Goal: Ask a question: Seek information or help from site administrators or community

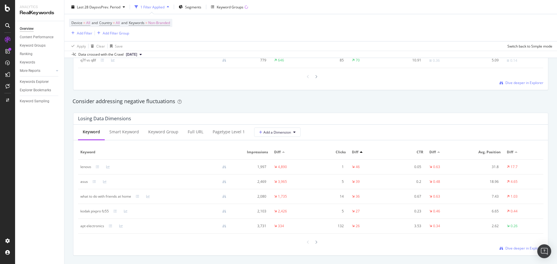
scroll to position [638, 0]
click at [196, 134] on div "Full URL" at bounding box center [195, 130] width 25 height 16
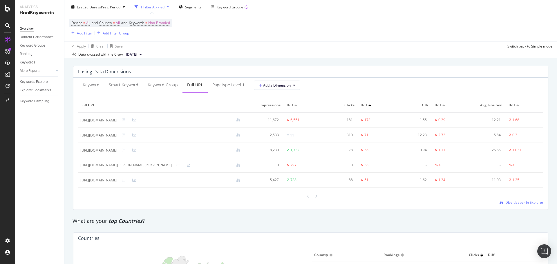
scroll to position [725, 0]
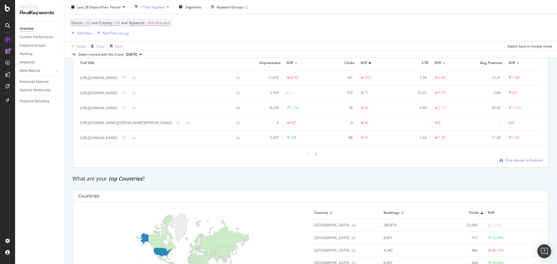
click at [315, 154] on icon at bounding box center [316, 154] width 2 height 3
click at [315, 155] on div at bounding box center [315, 154] width 5 height 8
click at [316, 153] on div at bounding box center [315, 154] width 5 height 8
click at [315, 154] on icon at bounding box center [316, 154] width 2 height 3
click at [315, 154] on div at bounding box center [315, 154] width 5 height 8
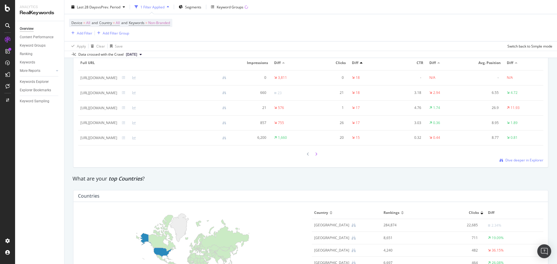
click at [315, 152] on div at bounding box center [315, 154] width 5 height 8
click at [313, 155] on div at bounding box center [315, 154] width 5 height 8
click at [313, 154] on div at bounding box center [315, 154] width 5 height 8
click at [315, 153] on icon at bounding box center [316, 154] width 2 height 3
click at [8, 85] on icon at bounding box center [8, 86] width 4 height 5
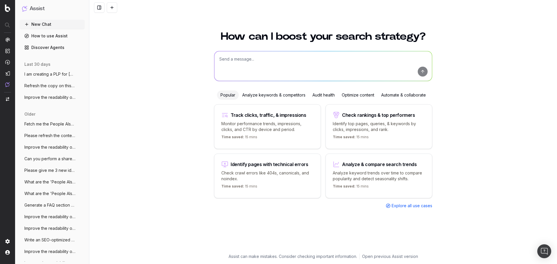
click at [362, 99] on div "Optimize content" at bounding box center [357, 94] width 39 height 9
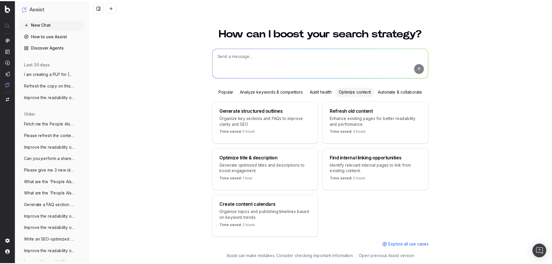
scroll to position [10, 0]
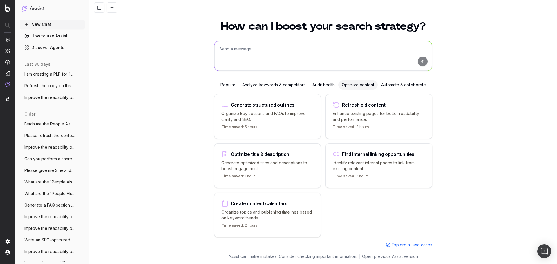
click at [413, 244] on span "Explore all use cases" at bounding box center [411, 245] width 41 height 6
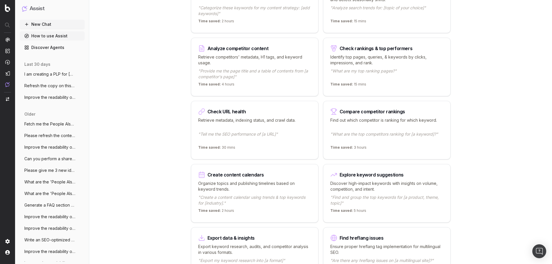
scroll to position [145, 0]
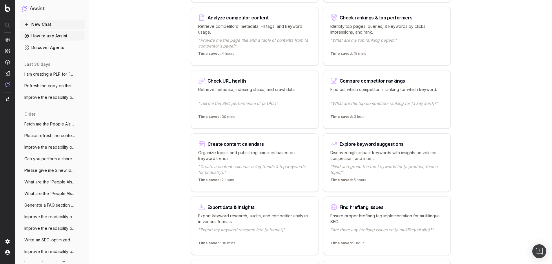
click at [400, 159] on p "Discover high-impact keywords with insights on volume, competition, and intent." at bounding box center [387, 156] width 113 height 12
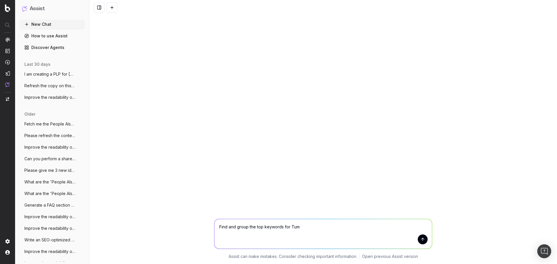
type textarea "Find and group the top keywords for Tumi"
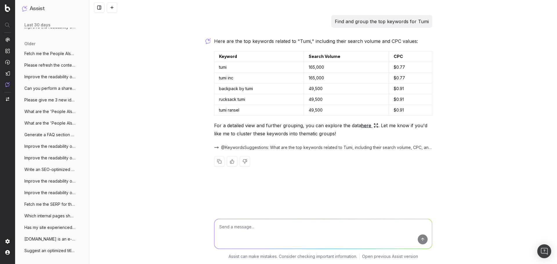
scroll to position [98, 0]
click at [45, 204] on span "Fetch me the SERP for the query "abt fur" at bounding box center [49, 204] width 51 height 6
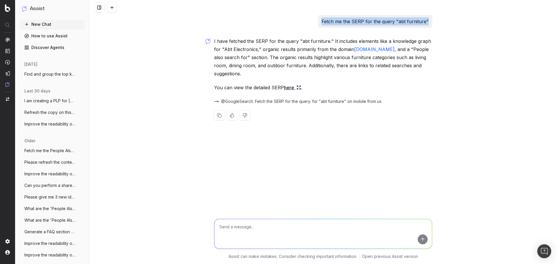
drag, startPoint x: 428, startPoint y: 20, endPoint x: 295, endPoint y: 14, distance: 132.9
click at [295, 14] on div "Fetch me the SERP for the query "abt furniture" I have fetched the SERP for the…" at bounding box center [322, 132] width 467 height 264
copy p "Fetch me the SERP for the query "abt furniture""
click at [44, 77] on button "Find and group the top keywords for Tumi" at bounding box center [52, 74] width 65 height 9
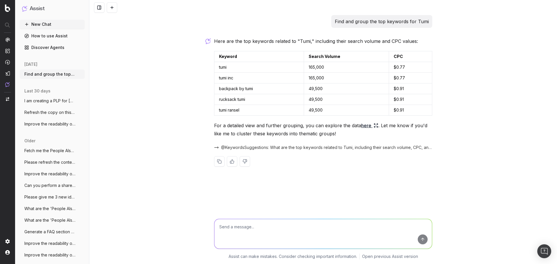
click at [240, 233] on textarea at bounding box center [322, 234] width 217 height 30
paste textarea "Fetch me the SERP for the query "abt furniture""
drag, startPoint x: 308, startPoint y: 227, endPoint x: 289, endPoint y: 225, distance: 19.3
click at [289, 225] on textarea "Fetch me the SERP for the query "abt furniture"" at bounding box center [322, 234] width 217 height 30
type textarea "Fetch me the SERP for the query "tumi luggage""
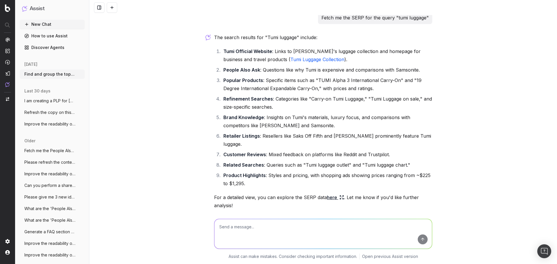
scroll to position [193, 0]
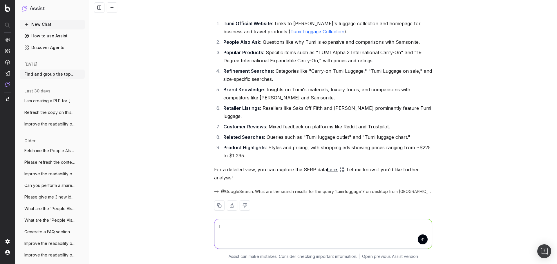
type textarea "I"
type textarea "Abt is a retailer that carries Tumi luggage. Can you give me some ideas for con…"
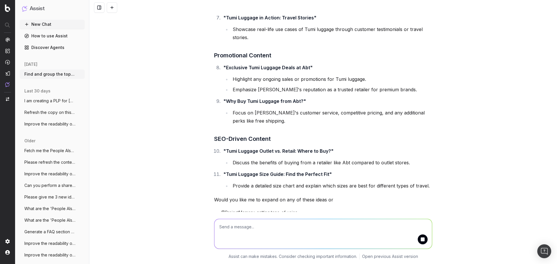
scroll to position [778, 0]
